Goal: Task Accomplishment & Management: Manage account settings

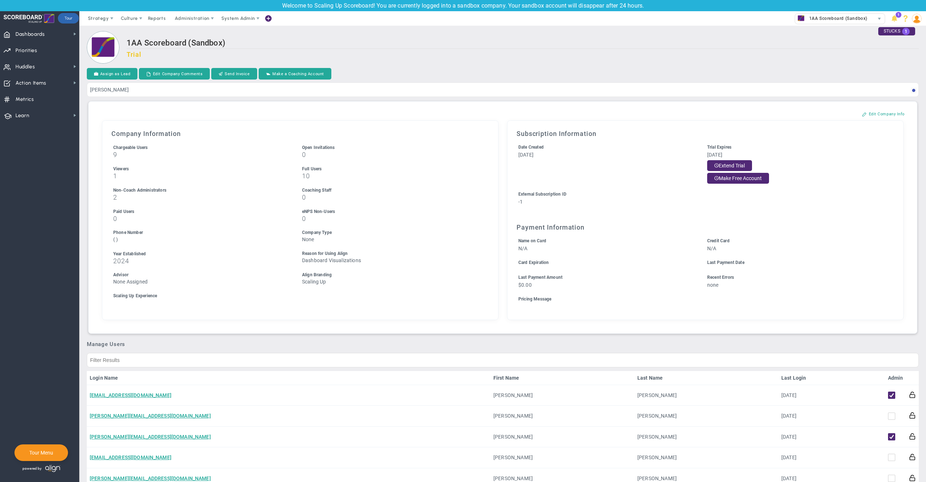
type input "[PERSON_NAME]"
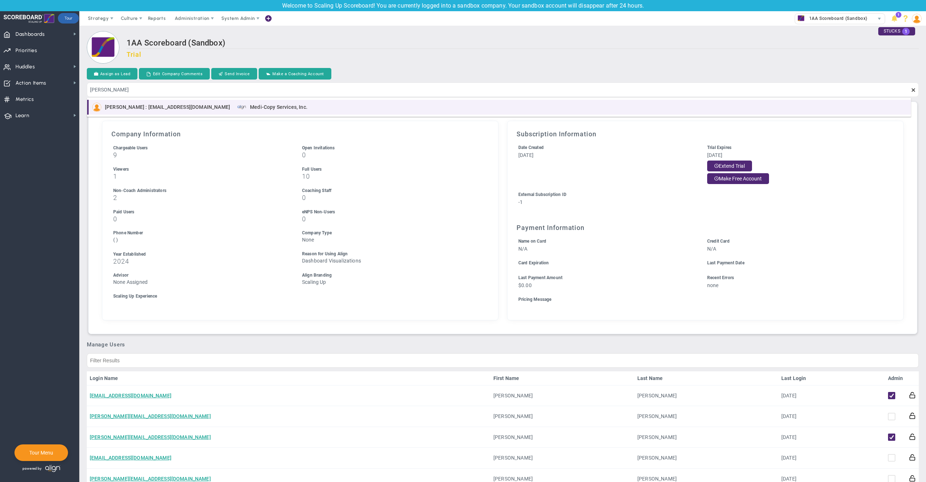
click at [512, 103] on div "[PERSON_NAME] : [EMAIL_ADDRESS][DOMAIN_NAME] Medi-Copy Services, Inc." at bounding box center [499, 107] width 815 height 9
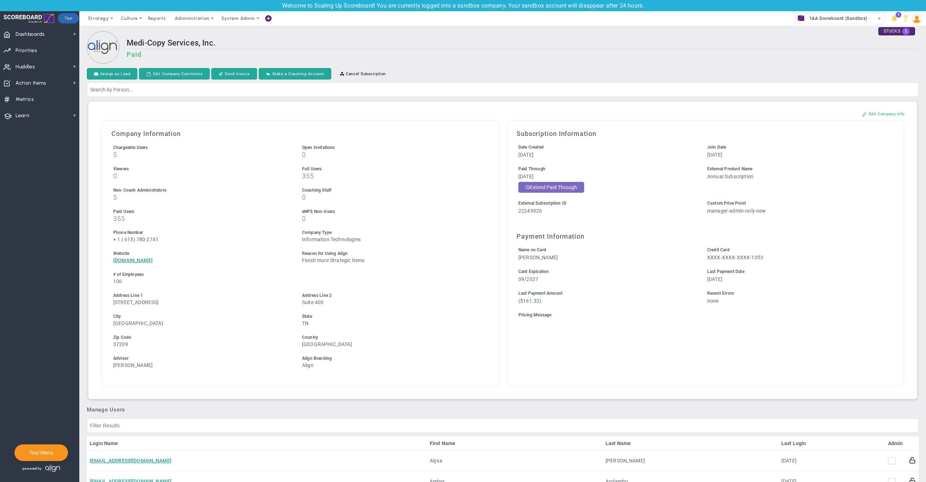
click at [569, 184] on button "Extend Paid Through" at bounding box center [551, 187] width 66 height 11
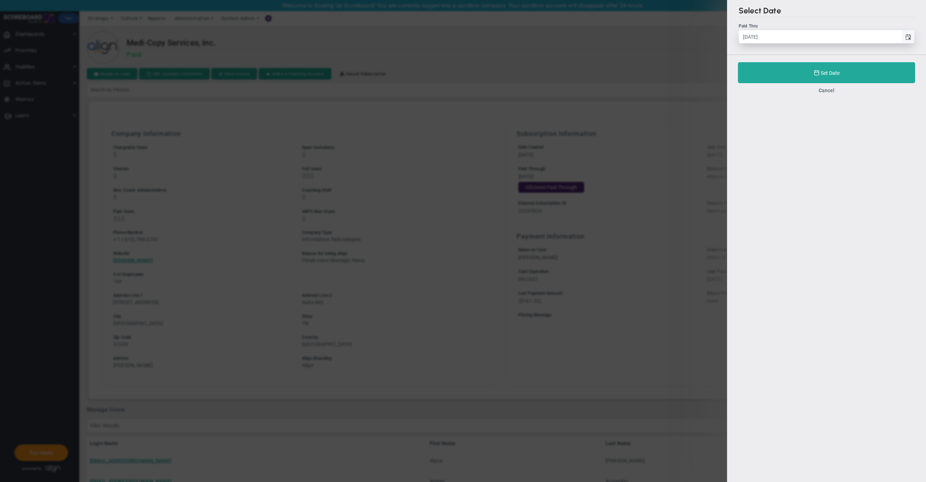
click at [908, 38] on span "select" at bounding box center [909, 37] width 6 height 6
click at [902, 38] on input "[DATE]" at bounding box center [820, 36] width 163 height 13
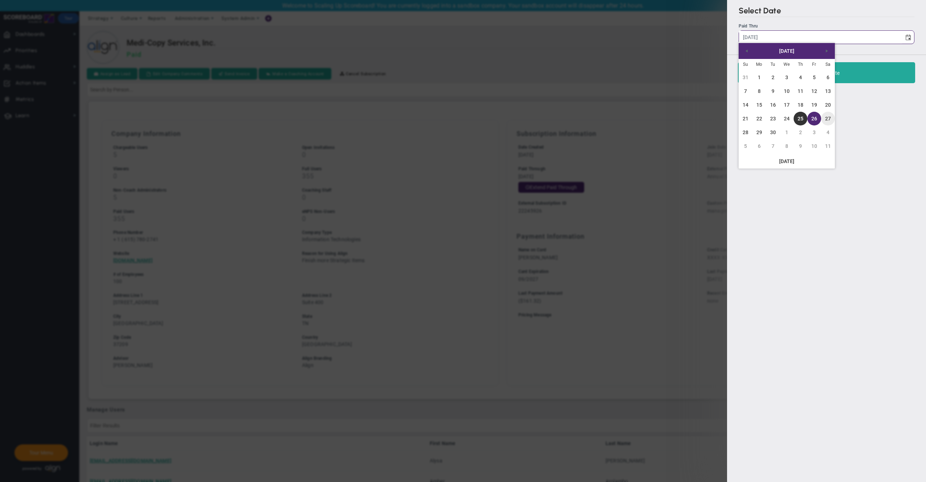
click at [828, 118] on link "27" at bounding box center [828, 119] width 14 height 14
type input "[DATE]"
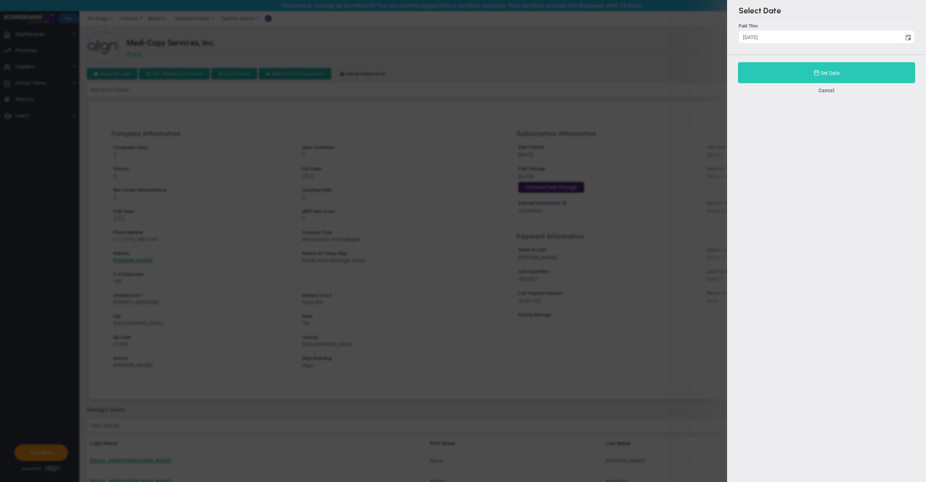
click at [790, 73] on button "Set Date" at bounding box center [826, 72] width 177 height 21
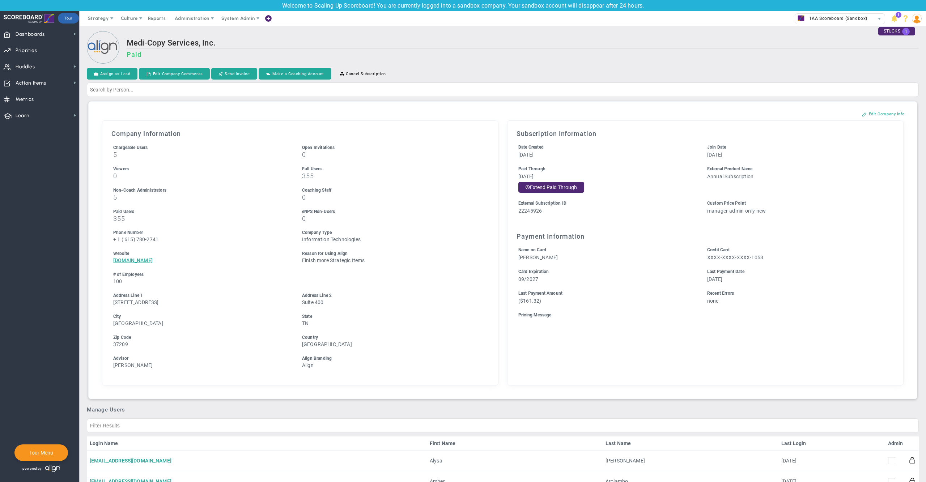
click at [542, 51] on h3 "Paid" at bounding box center [523, 55] width 792 height 8
click at [879, 113] on button "Edit Company Info" at bounding box center [883, 114] width 57 height 12
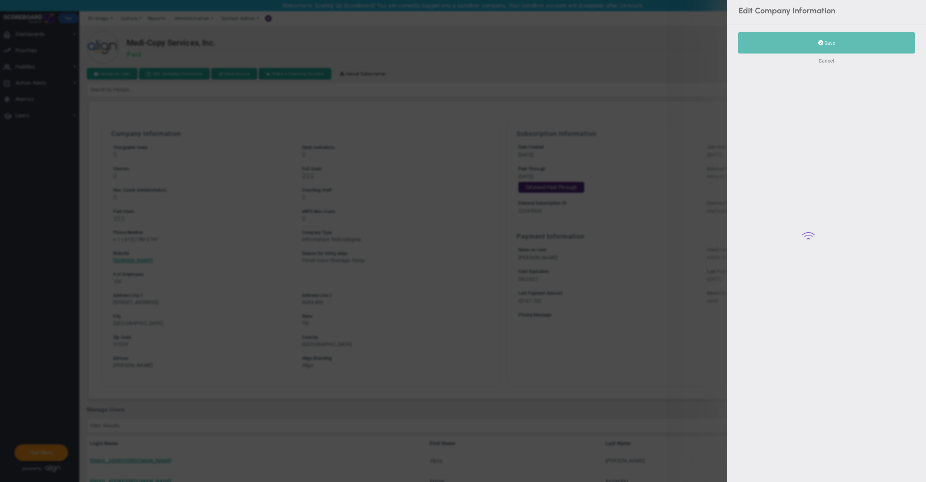
type input "1"
type input "615"
type input "780-2741"
type input "100"
type input "[DOMAIN_NAME]"
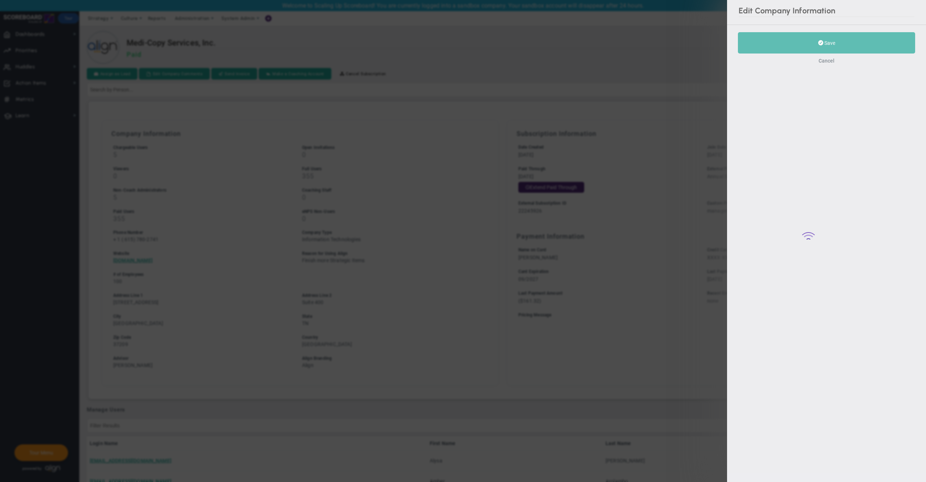
type input "[STREET_ADDRESS]"
type input "Suite 400"
type input "[GEOGRAPHIC_DATA]"
type input "TN"
type input "37209"
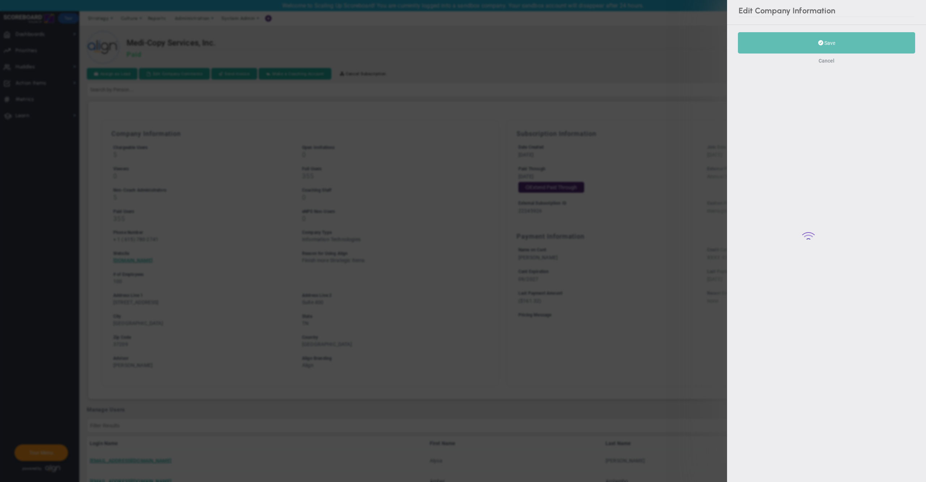
type input "22245926"
type input "manager-admin-only-new"
checkbox input "true"
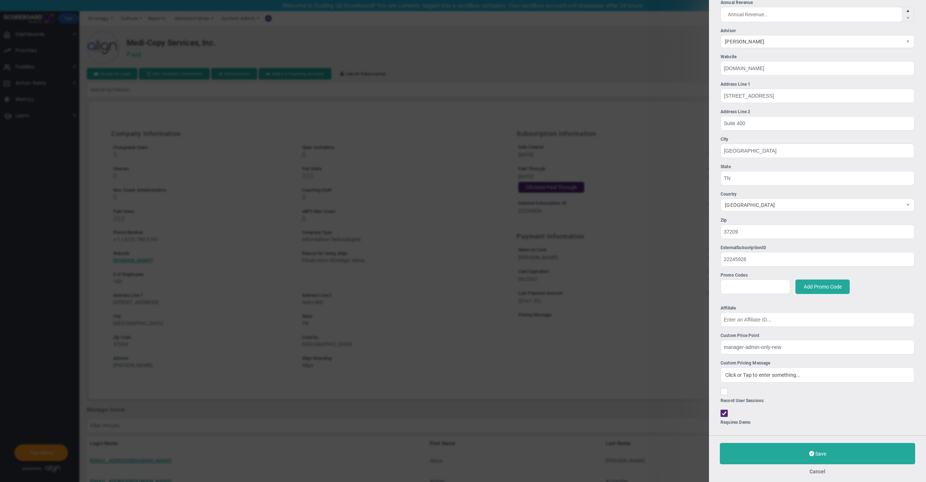
scroll to position [317, 0]
click at [763, 345] on input "manager-admin-only-new" at bounding box center [818, 345] width 194 height 14
paste input "annual-300-tier"
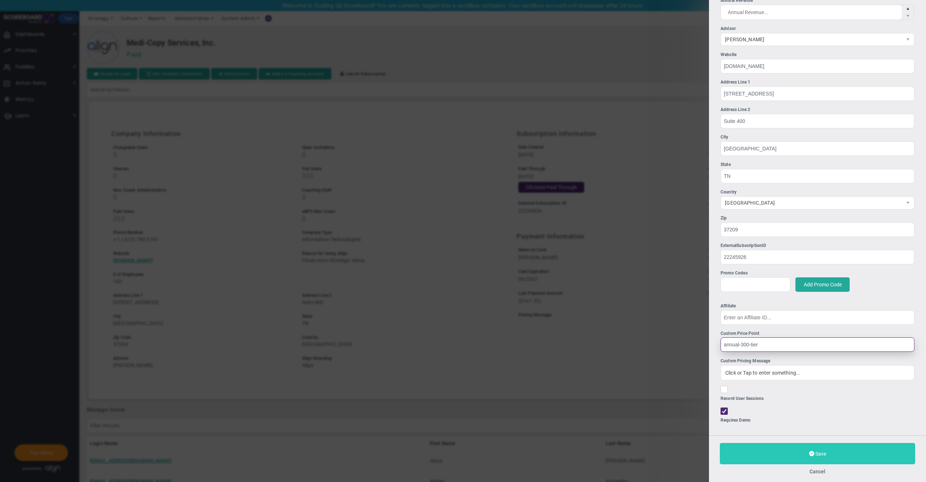
type input "annual-300-tier"
click at [750, 460] on button "Save" at bounding box center [817, 453] width 195 height 21
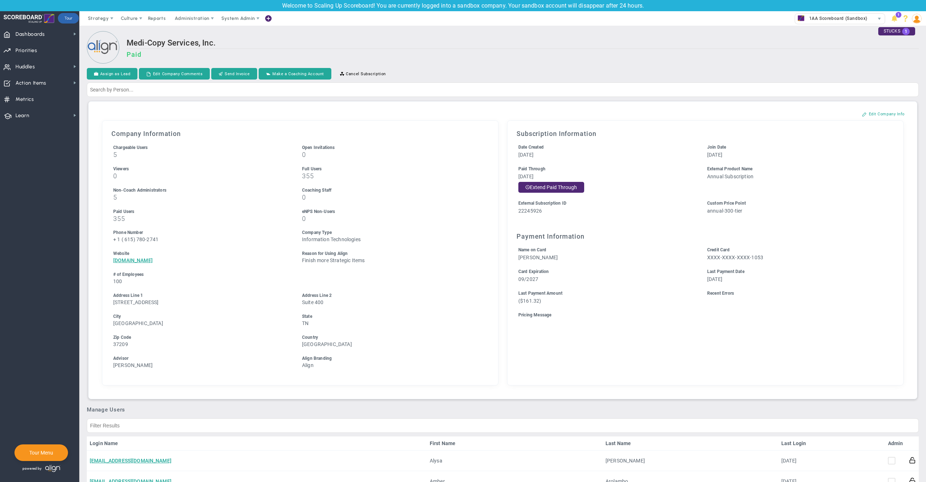
click at [588, 46] on h2 "Medi-Copy Services, Inc." at bounding box center [523, 43] width 792 height 10
click at [866, 112] on button "Edit Company Info" at bounding box center [883, 114] width 57 height 12
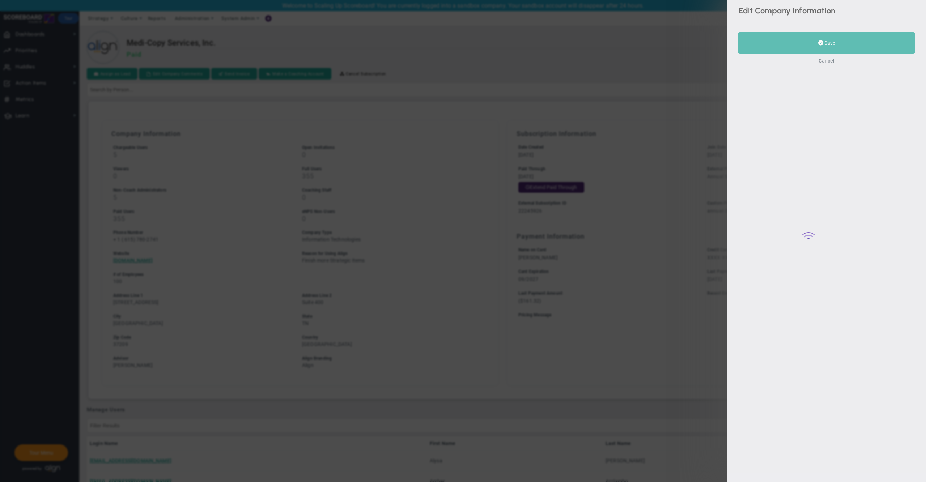
type input "1"
type input "615"
type input "780-2741"
type input "100"
type input "[DOMAIN_NAME]"
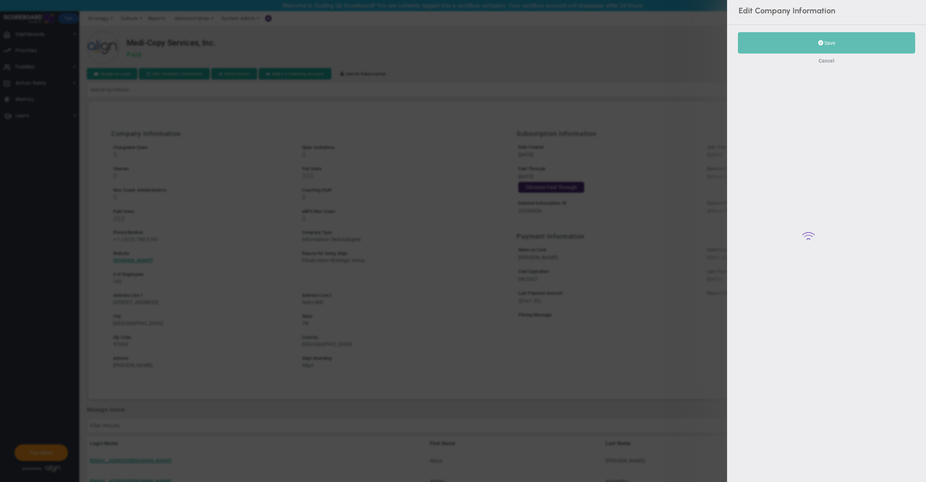
type input "[STREET_ADDRESS]"
type input "Suite 400"
type input "[GEOGRAPHIC_DATA]"
type input "TN"
type input "37209"
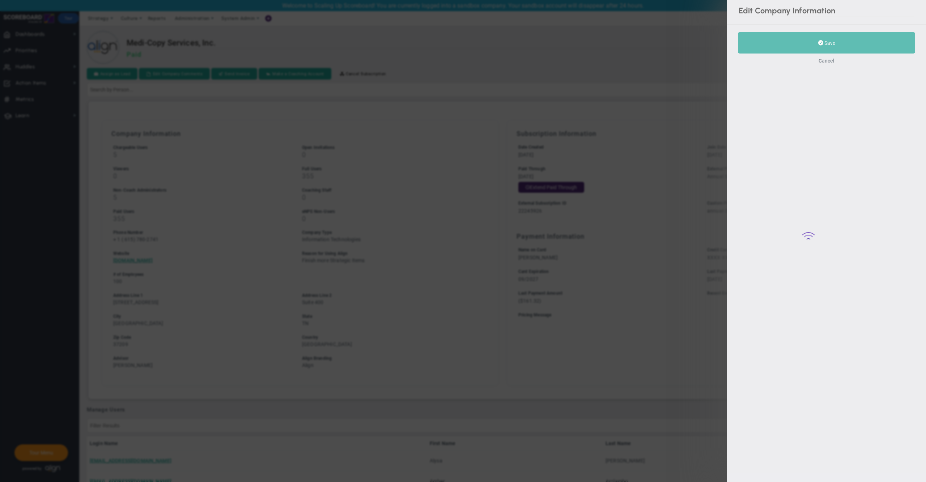
type input "22245926"
type input "annual-300-tier"
checkbox input "true"
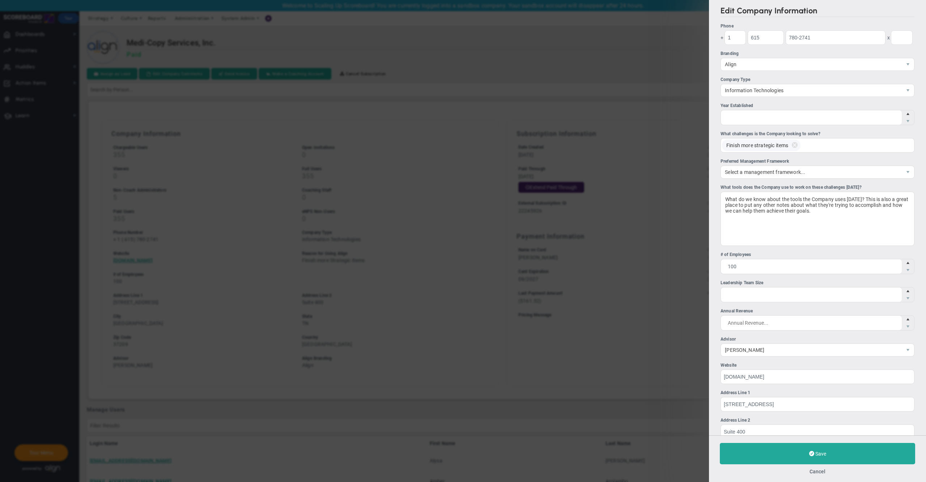
scroll to position [317, 0]
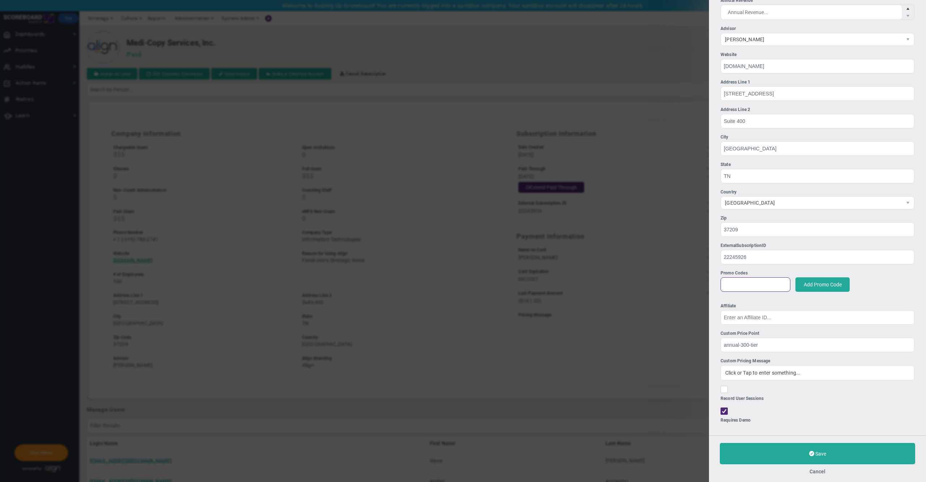
click at [749, 281] on input at bounding box center [756, 284] width 70 height 14
paste input "STEPLADDER-33"
type input "STEPLADDER-33"
click at [817, 284] on button "Add Promo Code" at bounding box center [823, 284] width 54 height 14
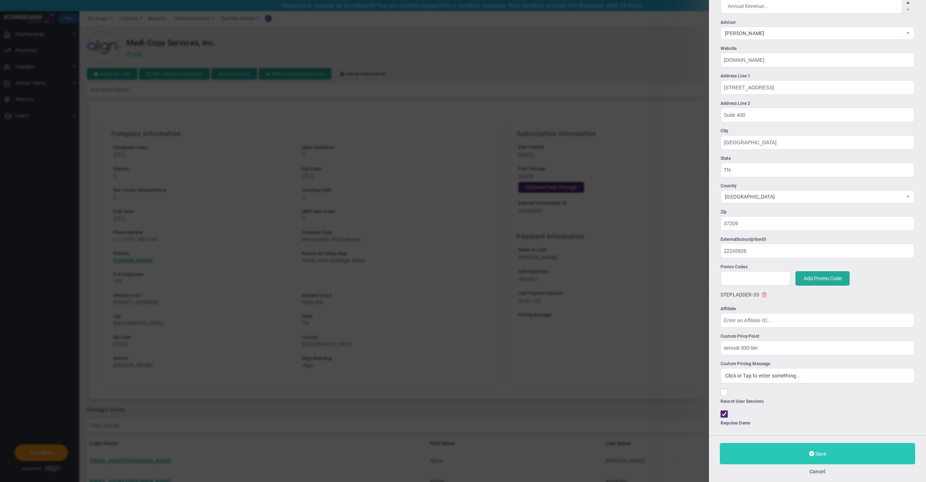
click at [781, 452] on button "Save" at bounding box center [817, 453] width 195 height 21
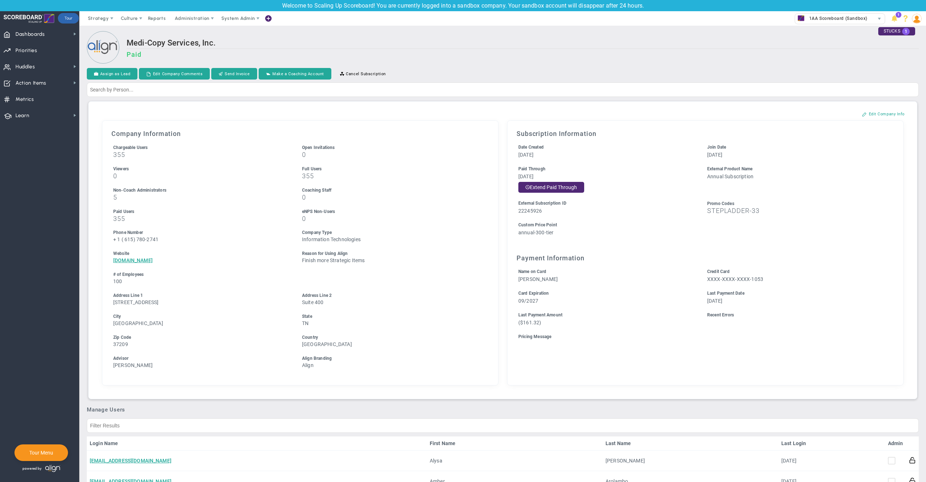
click at [619, 70] on div "Assign as Lead Edit Company Comments Send Invoice Make a Coaching Account Cance…" at bounding box center [503, 74] width 832 height 13
click at [876, 113] on button "Edit Company Info" at bounding box center [883, 114] width 57 height 12
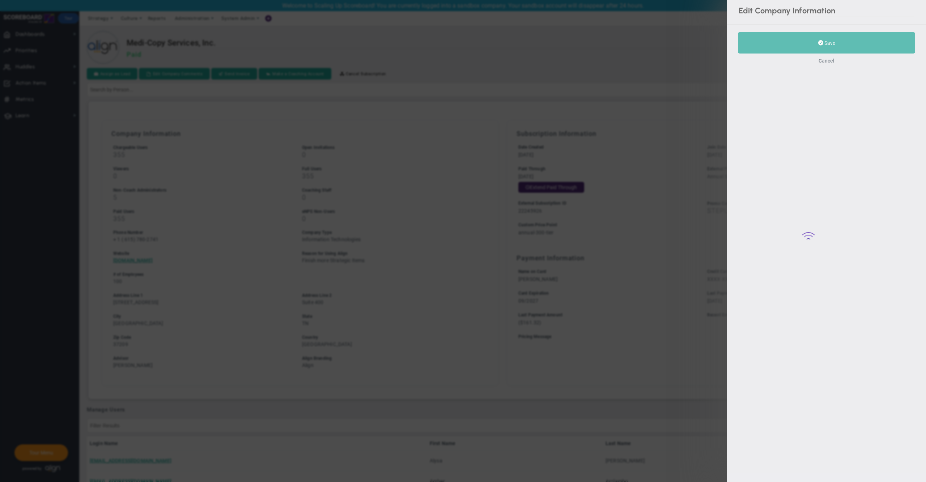
type input "1"
type input "615"
type input "780-2741"
type input "100"
type input "[DOMAIN_NAME]"
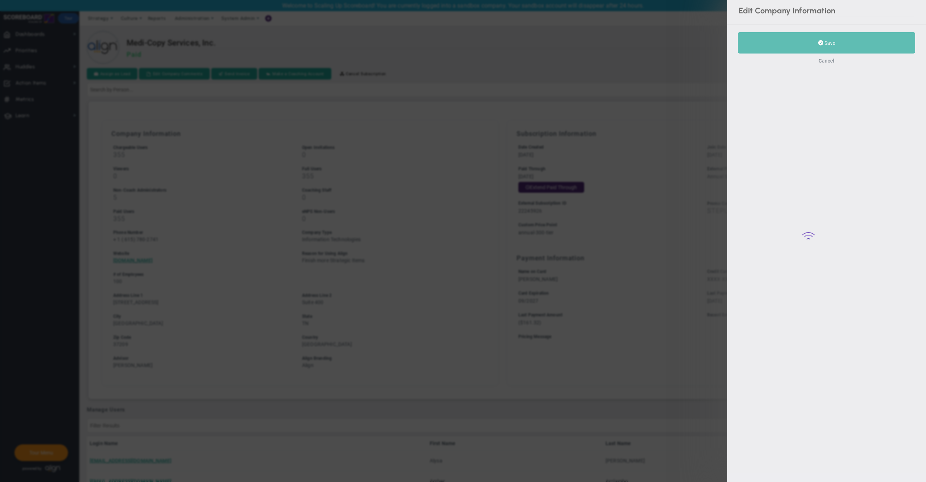
type input "[STREET_ADDRESS]"
type input "Suite 400"
type input "[GEOGRAPHIC_DATA]"
type input "TN"
type input "37209"
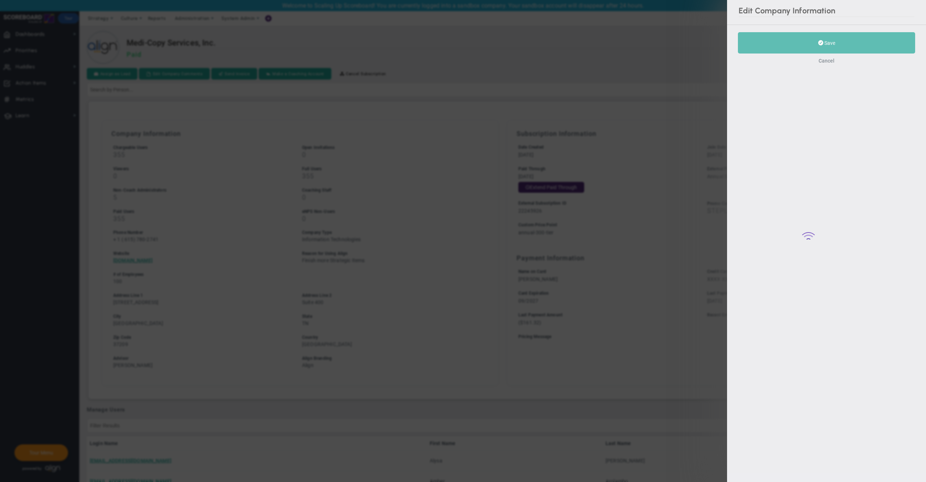
type input "22245926"
type input "annual-300-tier"
checkbox input "true"
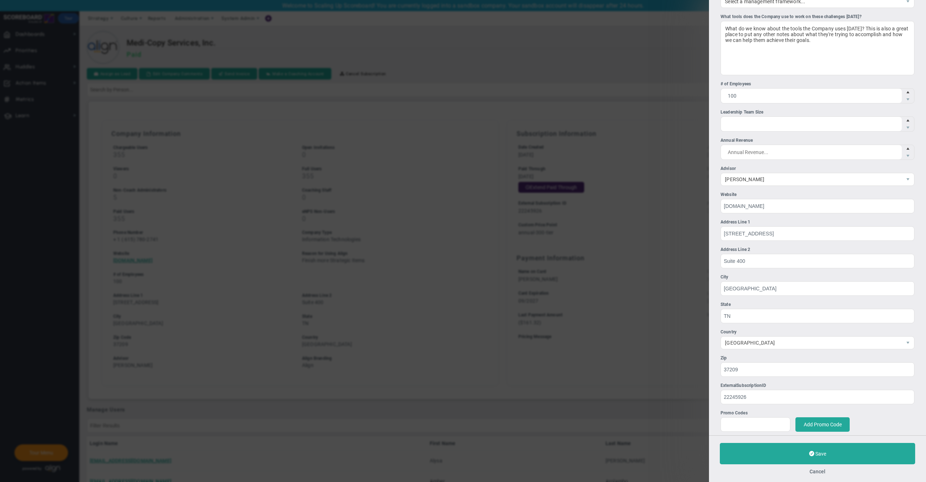
scroll to position [186, 0]
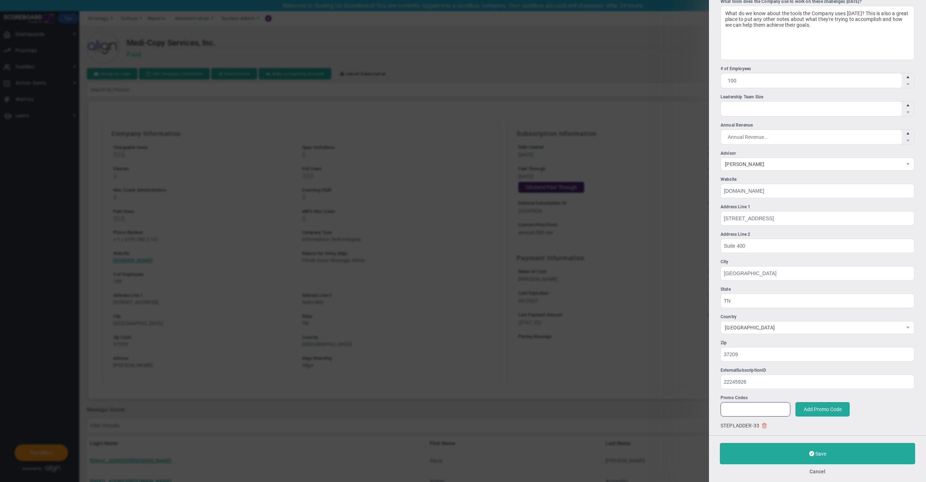
click at [764, 410] on input at bounding box center [756, 409] width 70 height 14
click at [766, 428] on icon at bounding box center [765, 426] width 6 height 6
click at [762, 408] on input at bounding box center [756, 409] width 70 height 14
paste input "EMERGING-STRATEGY"
type input "EMERGING-STRATEGY"
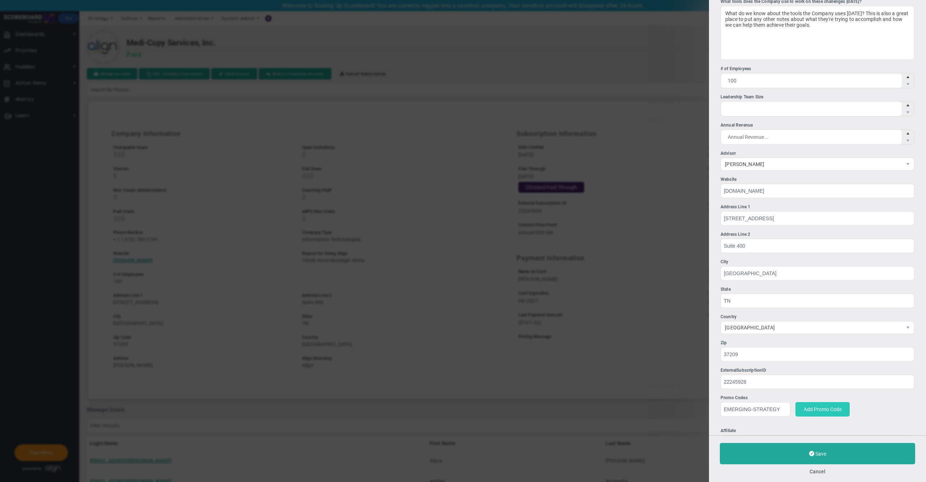
click at [821, 407] on button "Add Promo Code" at bounding box center [823, 409] width 54 height 14
click at [762, 458] on button "Save" at bounding box center [817, 453] width 195 height 21
